Goal: Obtain resource: Download file/media

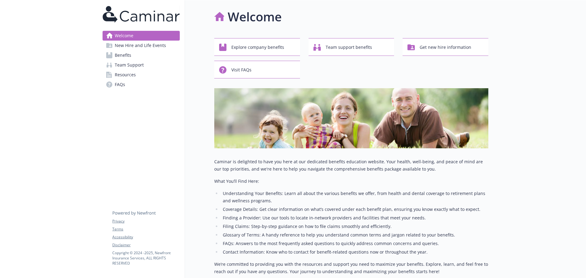
click at [141, 44] on span "New Hire and Life Events" at bounding box center [140, 46] width 51 height 10
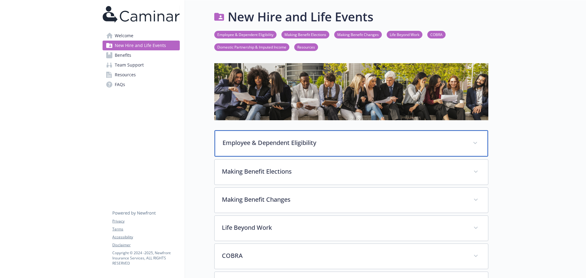
click at [269, 149] on div "Employee & Dependent Eligibility" at bounding box center [352, 143] width 274 height 26
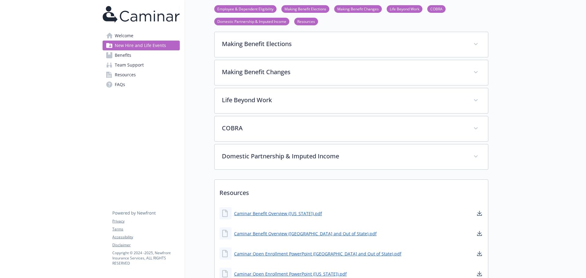
scroll to position [755, 0]
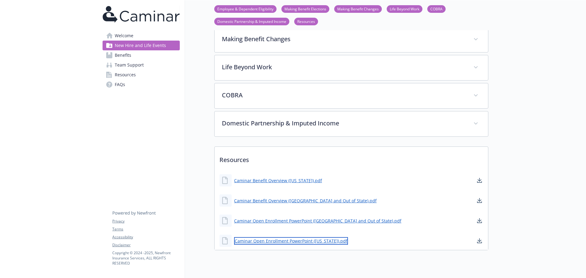
click at [262, 237] on link "Caminar Open Enrollment PowerPoint ([US_STATE]).pdf" at bounding box center [291, 241] width 114 height 8
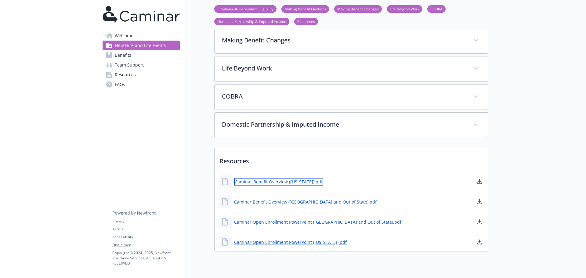
click at [280, 178] on link "Caminar Benefit Overview ([US_STATE]).pdf" at bounding box center [278, 182] width 89 height 8
